Goal: Task Accomplishment & Management: Use online tool/utility

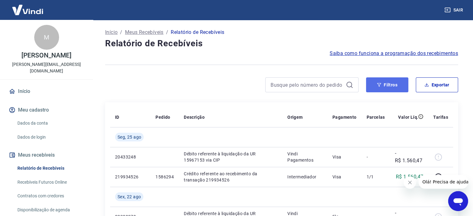
click at [398, 87] on button "Filtros" at bounding box center [387, 85] width 42 height 15
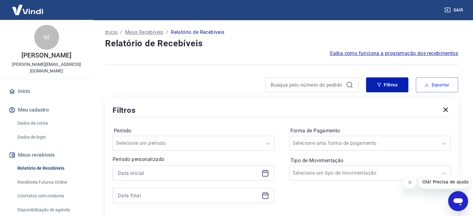
click at [426, 84] on icon "button" at bounding box center [427, 85] width 4 height 4
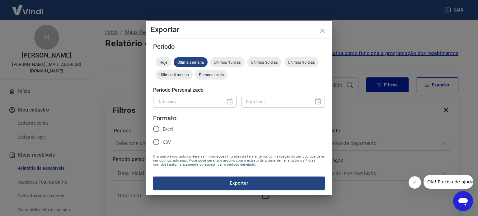
click at [228, 101] on div "Data inicial" at bounding box center [194, 102] width 83 height 12
click at [162, 59] on div "Hoje" at bounding box center [164, 62] width 16 height 10
click at [206, 76] on span "Personalizado" at bounding box center [211, 75] width 32 height 5
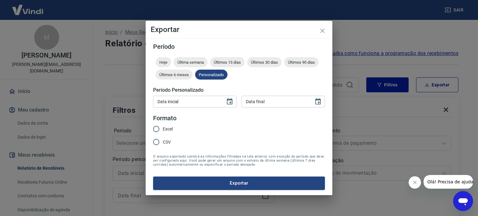
click at [193, 106] on input "Data inicial" at bounding box center [187, 102] width 68 height 12
type input "DD/MM/YYYY"
click at [236, 102] on div "Data inicial" at bounding box center [194, 102] width 83 height 12
type input "DD/MM/YYYY"
click at [231, 100] on icon "Choose date" at bounding box center [230, 101] width 6 height 6
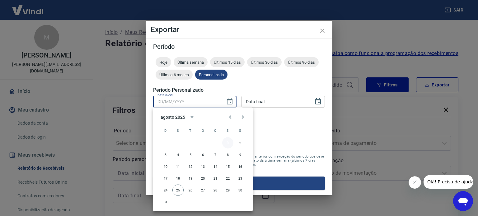
click at [227, 142] on button "1" at bounding box center [227, 143] width 11 height 11
type input "[DATE]"
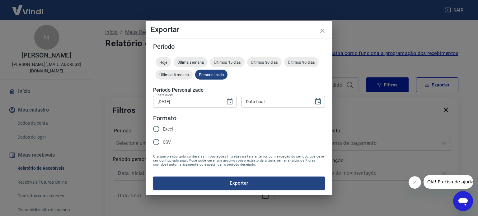
type input "DD/MM/YYYY"
click at [267, 101] on input "DD/MM/YYYY" at bounding box center [276, 102] width 68 height 12
click at [318, 102] on icon "Choose date" at bounding box center [317, 101] width 7 height 7
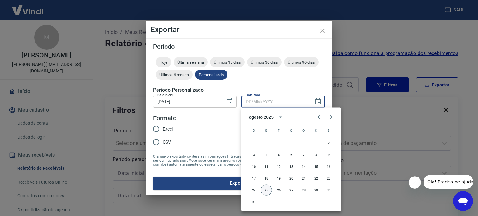
click at [266, 192] on button "25" at bounding box center [266, 190] width 11 height 11
type input "[DATE]"
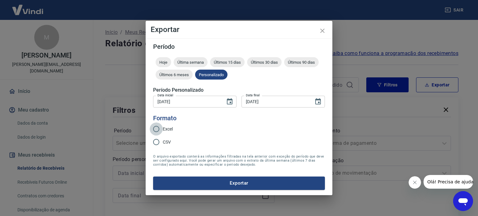
click at [160, 127] on input "Excel" at bounding box center [156, 129] width 13 height 13
radio input "true"
click at [201, 180] on button "Exportar" at bounding box center [239, 183] width 172 height 13
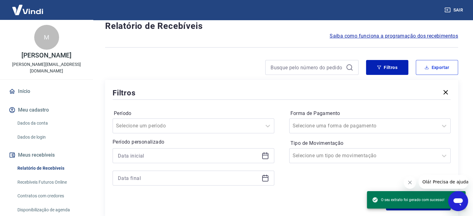
scroll to position [31, 0]
